Goal: Navigation & Orientation: Find specific page/section

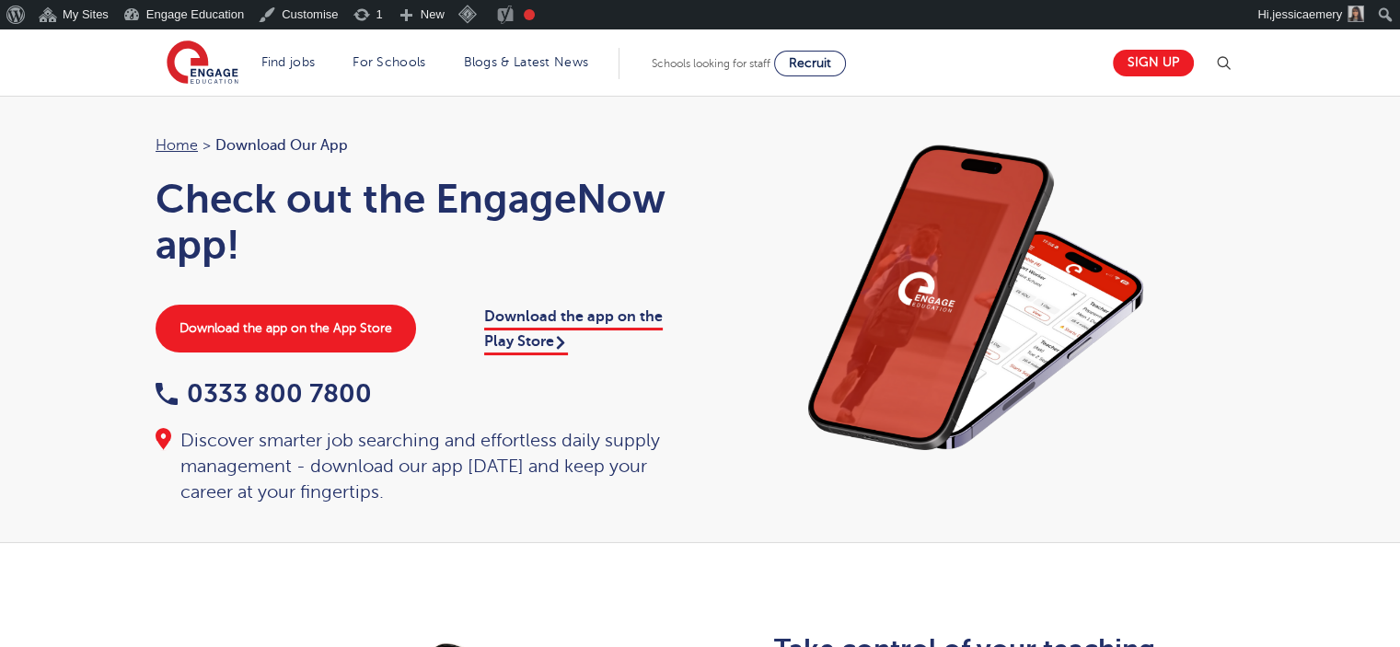
click at [29, 190] on div "Home > Download our app Check out the EngageNow app! Download the app on the Ap…" at bounding box center [700, 319] width 1400 height 447
click at [100, 135] on div "Home > Download our app Check out the EngageNow app! Download the app on the Ap…" at bounding box center [700, 319] width 1400 height 447
click at [128, 139] on div "Home > Download our app Check out the EngageNow app! Download the app on the Ap…" at bounding box center [700, 319] width 1400 height 447
click at [82, 160] on div "Home > Download our app Check out the EngageNow app! Download the app on the Ap…" at bounding box center [700, 319] width 1400 height 447
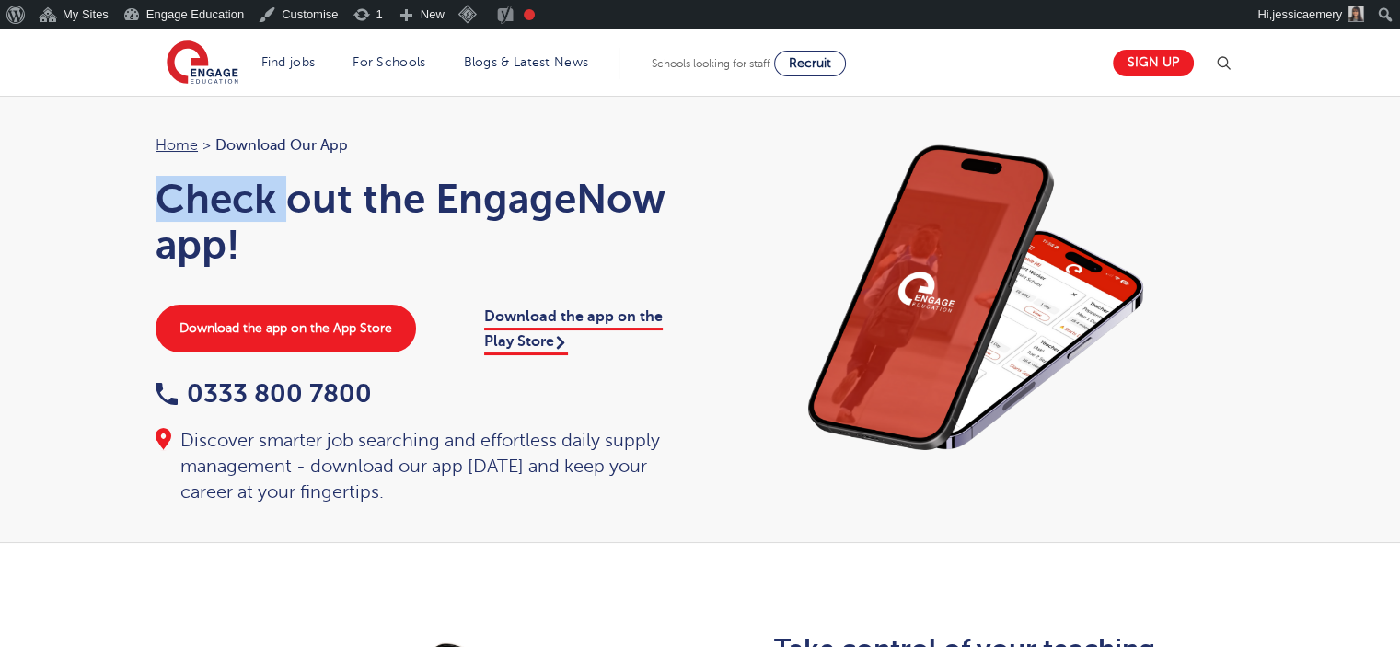
click at [99, 198] on div "Home > Download our app Check out the EngageNow app! Download the app on the Ap…" at bounding box center [700, 319] width 1400 height 447
click at [106, 106] on div "Home > Download our app Check out the EngageNow app! Download the app on the Ap…" at bounding box center [700, 319] width 1400 height 447
click at [70, 107] on div "Home > Download our app Check out the EngageNow app! Download the app on the Ap…" at bounding box center [700, 319] width 1400 height 447
click at [136, 122] on div "Home > Download our app Check out the EngageNow app! Download the app on the Ap…" at bounding box center [700, 319] width 1400 height 447
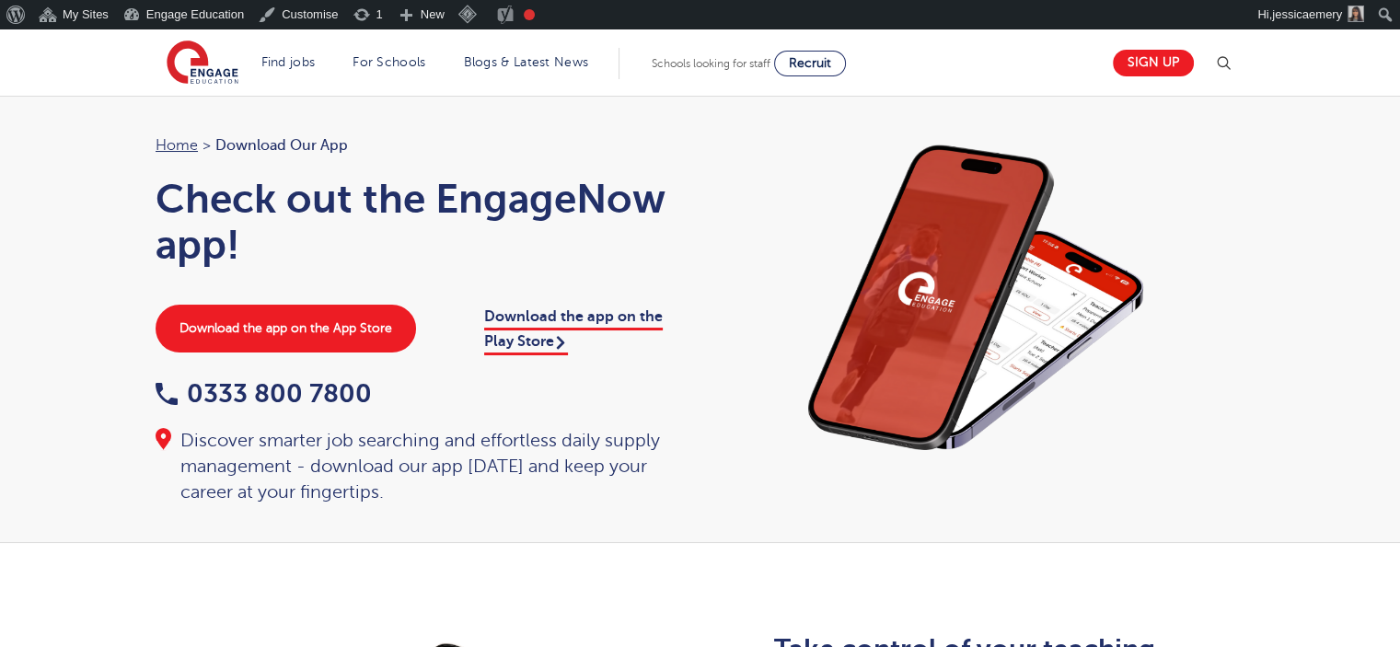
click at [37, 155] on div "Home > Download our app Check out the EngageNow app! Download the app on the Ap…" at bounding box center [700, 319] width 1400 height 447
click at [127, 139] on div "Home > Download our app Check out the EngageNow app! Download the app on the Ap…" at bounding box center [700, 319] width 1400 height 447
click at [89, 123] on div "Home > Download our app Check out the EngageNow app! Download the app on the Ap…" at bounding box center [700, 319] width 1400 height 447
click at [68, 167] on div "Home > Download our app Check out the EngageNow app! Download the app on the Ap…" at bounding box center [700, 319] width 1400 height 447
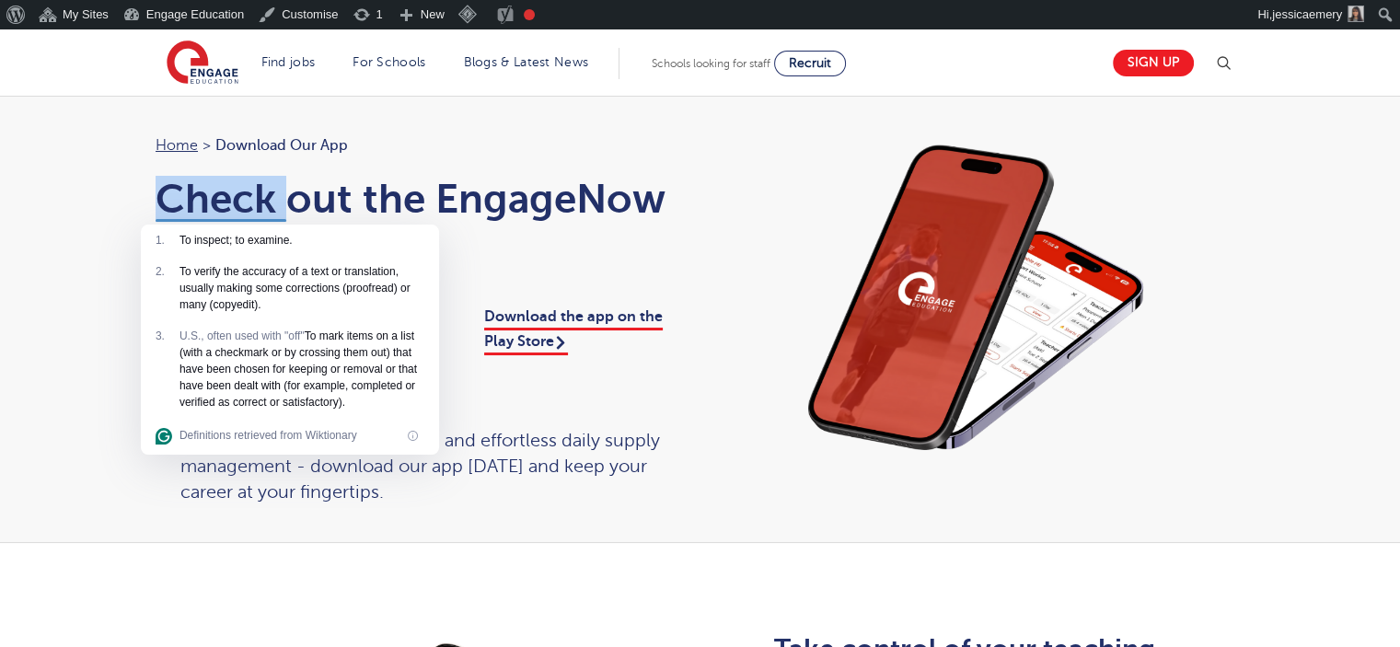
click at [123, 156] on div "Home > Download our app Check out the EngageNow app! Download the app on the Ap…" at bounding box center [700, 319] width 1400 height 447
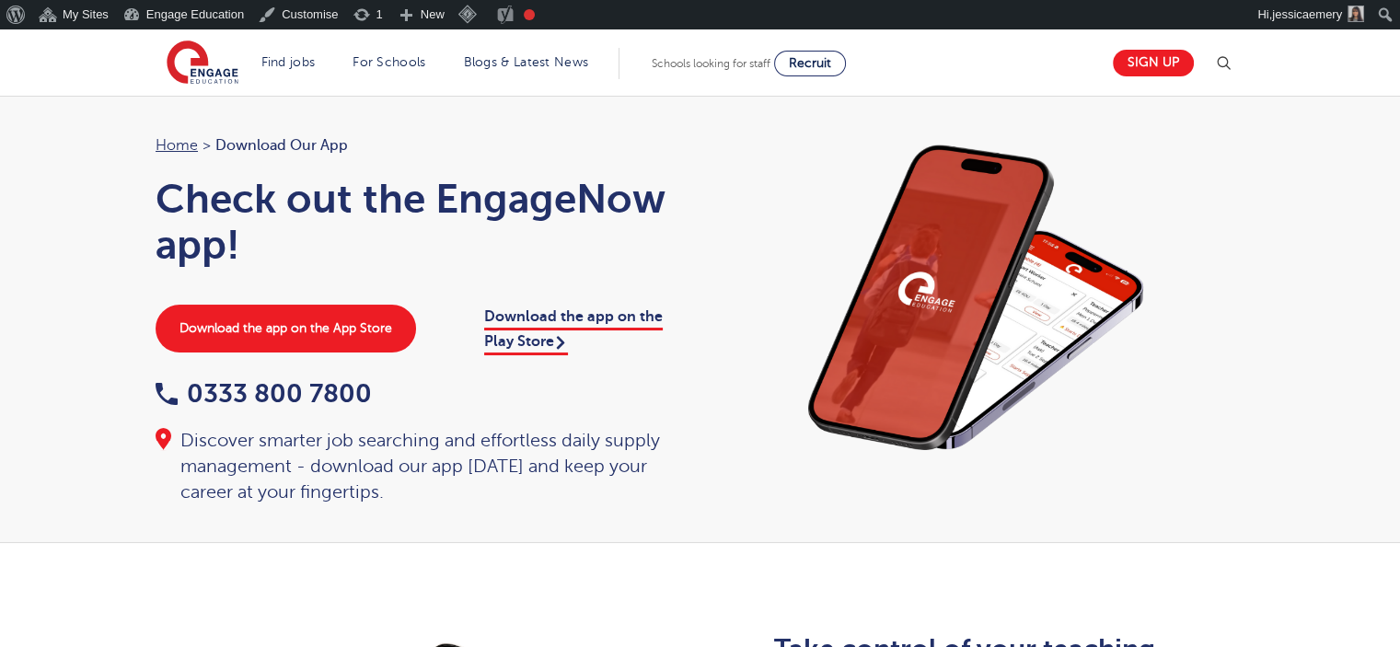
click at [145, 148] on div "Home > Download our app Check out the EngageNow app! Download the app on the Ap…" at bounding box center [418, 319] width 563 height 372
click at [12, 145] on div "Home > Download our app Check out the EngageNow app! Download the app on the Ap…" at bounding box center [700, 319] width 1400 height 447
click at [117, 119] on div "Home > Download our app Check out the EngageNow app! Download the app on the Ap…" at bounding box center [700, 319] width 1400 height 447
click at [104, 135] on div "Home > Download our app Check out the EngageNow app! Download the app on the Ap…" at bounding box center [700, 319] width 1400 height 447
click at [136, 117] on div "Home > Download our app Check out the EngageNow app! Download the app on the Ap…" at bounding box center [700, 319] width 1400 height 447
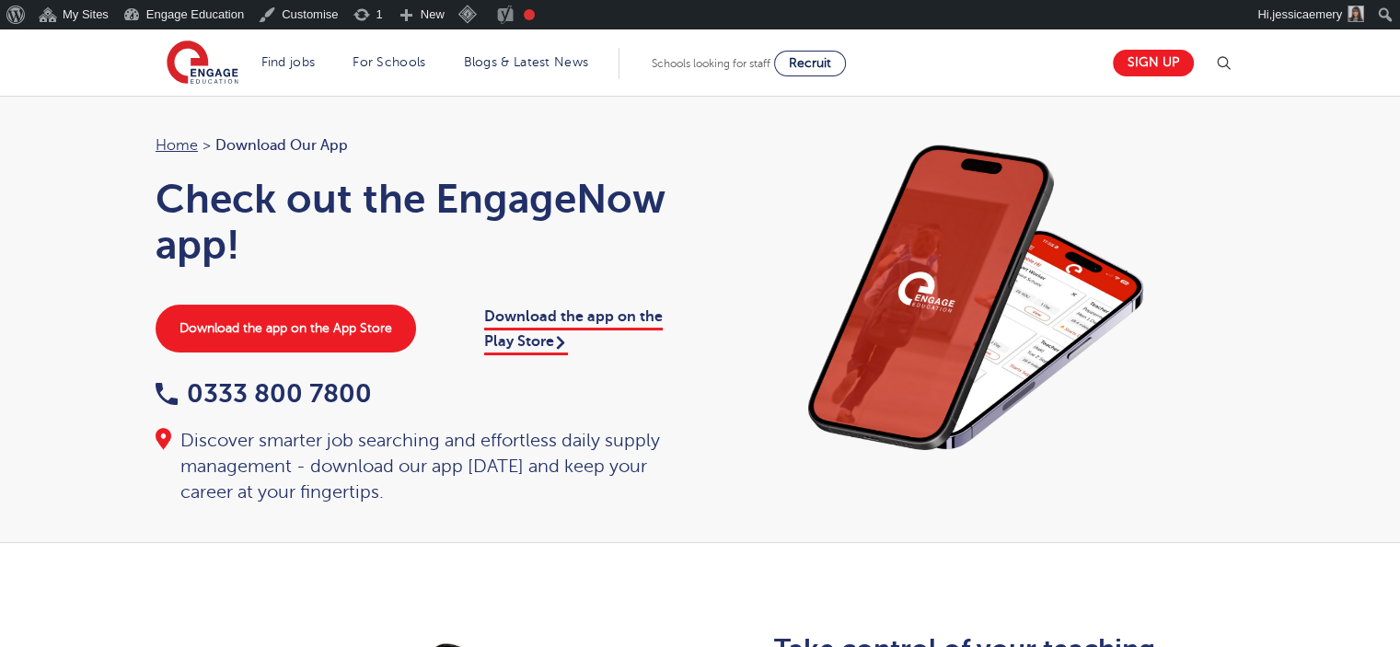
click at [117, 105] on div "Home > Download our app Check out the EngageNow app! Download the app on the Ap…" at bounding box center [700, 319] width 1400 height 447
click at [92, 161] on div "Home > Download our app Check out the EngageNow app! Download the app on the Ap…" at bounding box center [700, 319] width 1400 height 447
click at [71, 149] on div "Home > Download our app Check out the EngageNow app! Download the app on the Ap…" at bounding box center [700, 319] width 1400 height 447
click at [51, 157] on div "Home > Download our app Check out the EngageNow app! Download the app on the Ap…" at bounding box center [700, 319] width 1400 height 447
click at [84, 109] on div "Home > Download our app Check out the EngageNow app! Download the app on the Ap…" at bounding box center [700, 319] width 1400 height 447
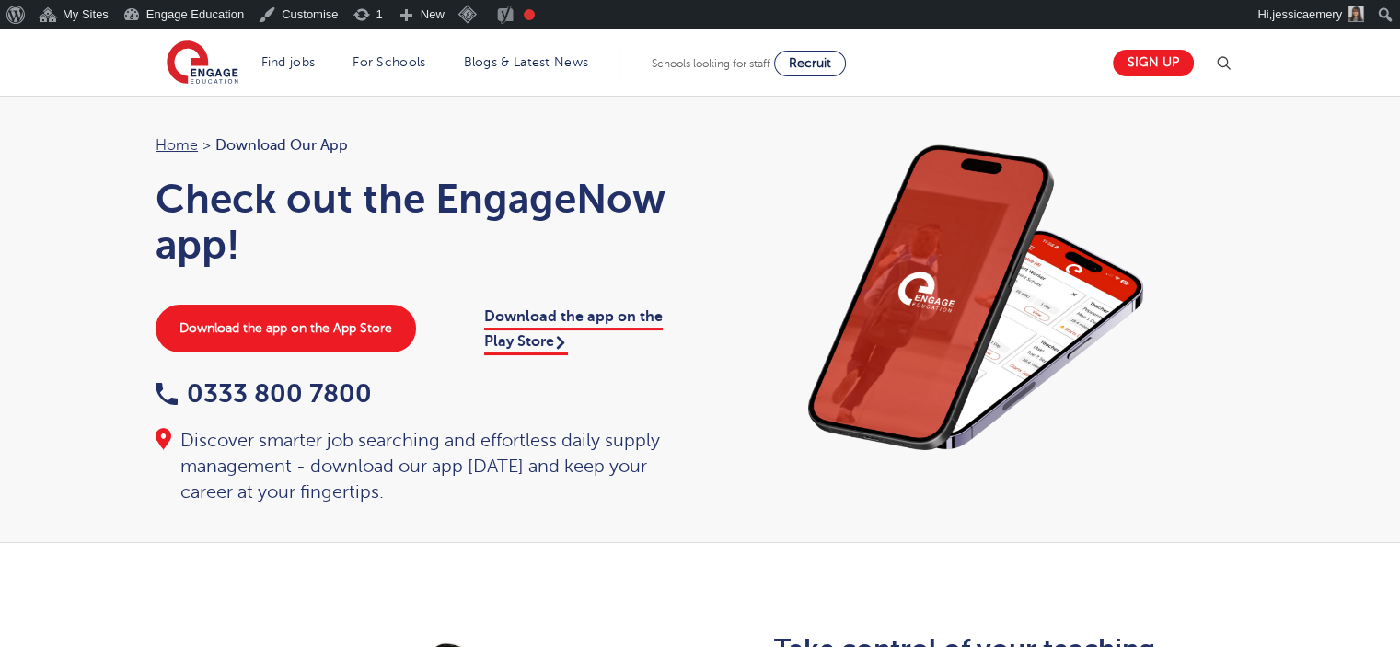
click at [67, 157] on div "Home > Download our app Check out the EngageNow app! Download the app on the Ap…" at bounding box center [700, 319] width 1400 height 447
click at [72, 182] on div "Home > Download our app Check out the EngageNow app! Download the app on the Ap…" at bounding box center [700, 319] width 1400 height 447
click at [86, 114] on div "Home > Download our app Check out the EngageNow app! Download the app on the Ap…" at bounding box center [700, 319] width 1400 height 447
click at [29, 110] on div "Home > Download our app Check out the EngageNow app! Download the app on the Ap…" at bounding box center [700, 319] width 1400 height 447
click at [48, 163] on div "Home > Download our app Check out the EngageNow app! Download the app on the Ap…" at bounding box center [700, 319] width 1400 height 447
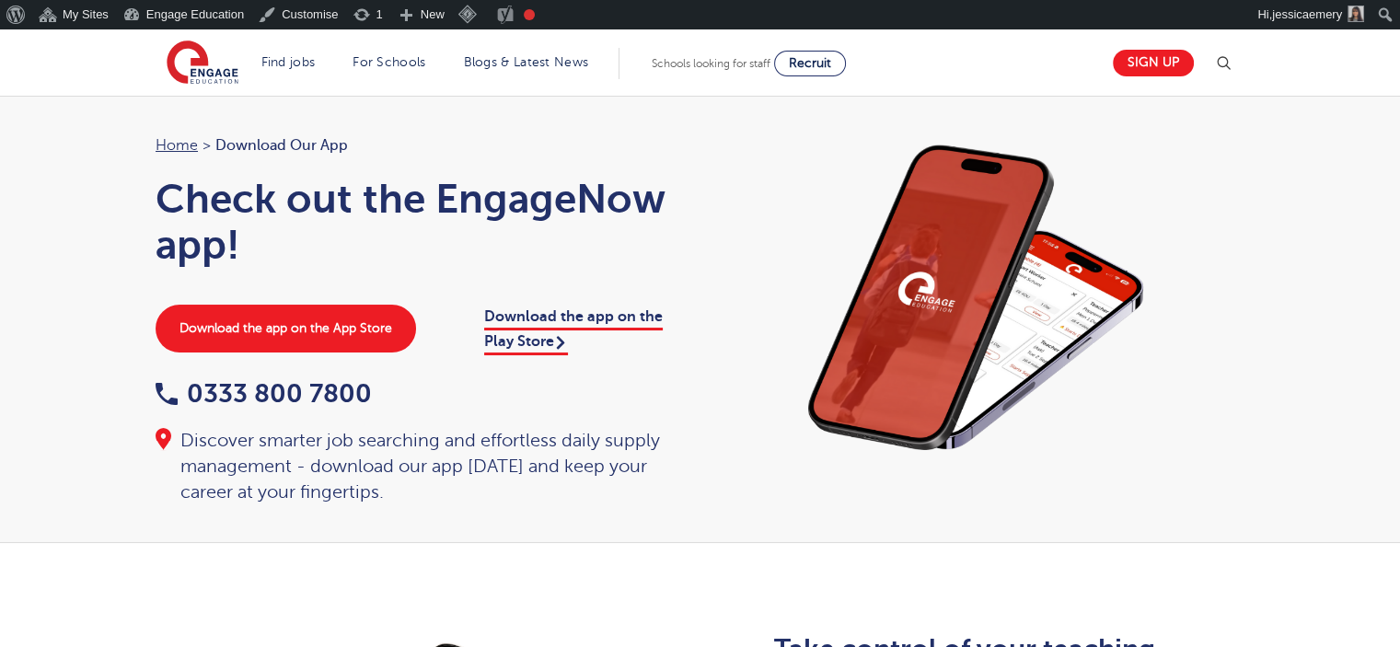
click at [77, 73] on header "Find jobs All vacancies We have one of the UK's largest database. and with hund…" at bounding box center [700, 62] width 1400 height 66
click at [8, 140] on div "Home > Download our app Check out the EngageNow app! Download the app on the Ap…" at bounding box center [700, 319] width 1400 height 447
click at [63, 176] on div "Home > Download our app Check out the EngageNow app! Download the app on the Ap…" at bounding box center [700, 319] width 1400 height 447
click at [103, 140] on div "Home > Download our app Check out the EngageNow app! Download the app on the Ap…" at bounding box center [700, 319] width 1400 height 447
